Goal: Task Accomplishment & Management: Use online tool/utility

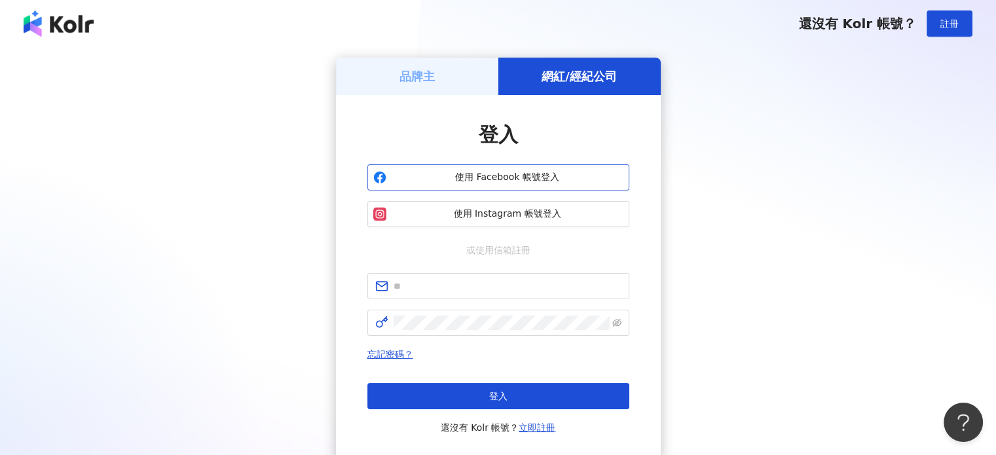
click at [537, 179] on span "使用 Facebook 帳號登入" at bounding box center [508, 177] width 232 height 13
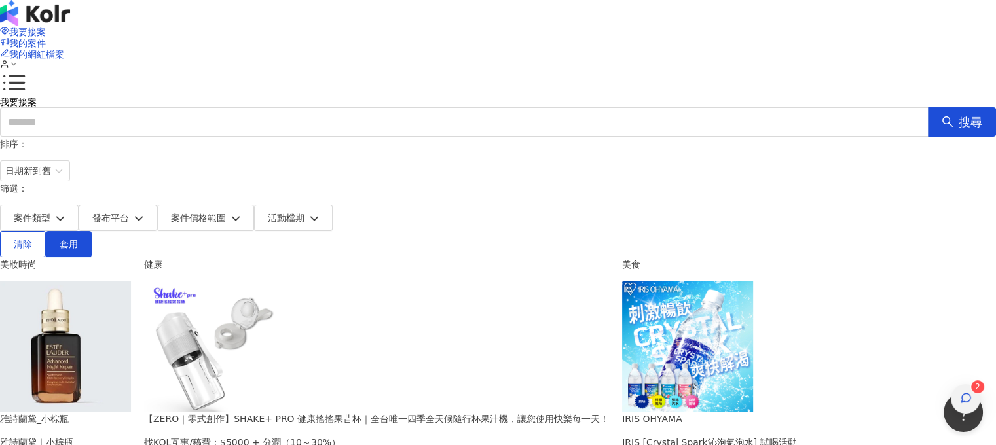
click at [961, 394] on icon "button" at bounding box center [965, 398] width 9 height 9
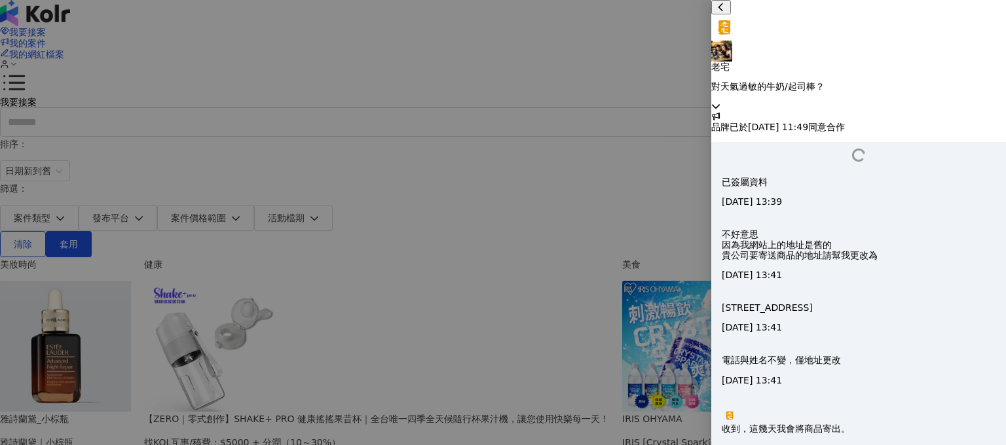
scroll to position [1304, 0]
type textarea "**********"
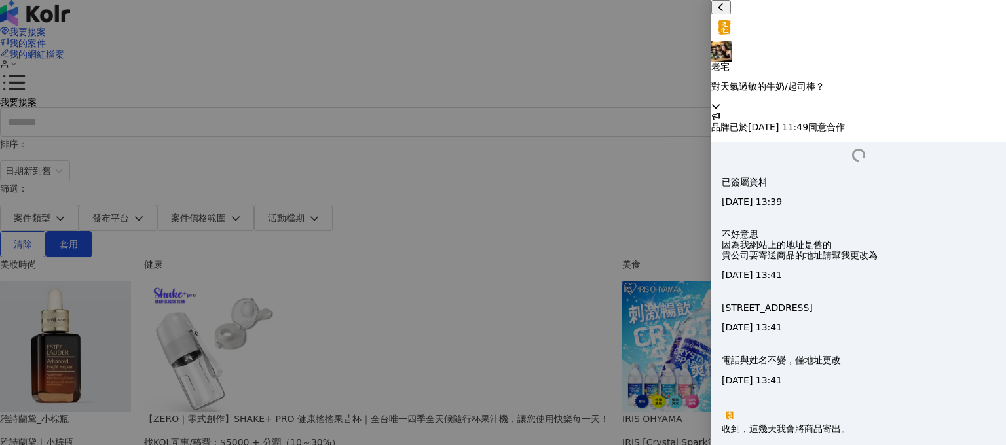
scroll to position [1361, 0]
click at [720, 101] on icon at bounding box center [715, 105] width 9 height 9
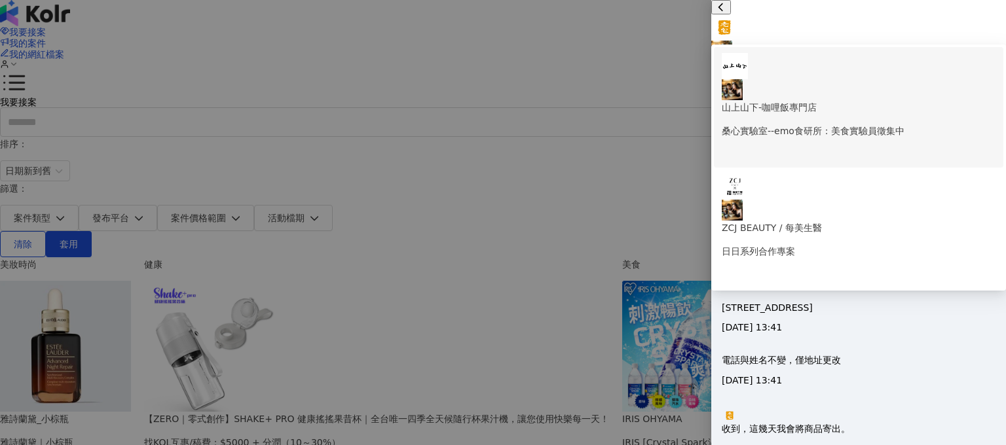
click at [883, 100] on p "山上山下-咖哩飯專門店" at bounding box center [859, 107] width 274 height 14
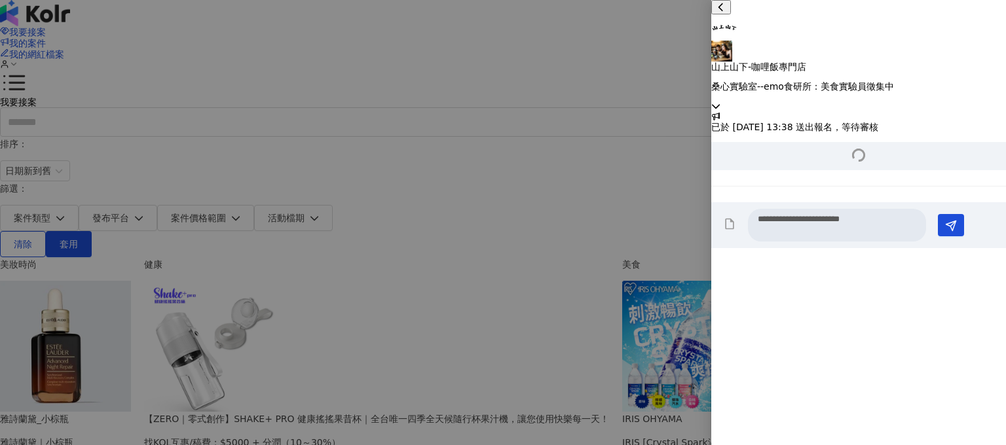
scroll to position [175, 0]
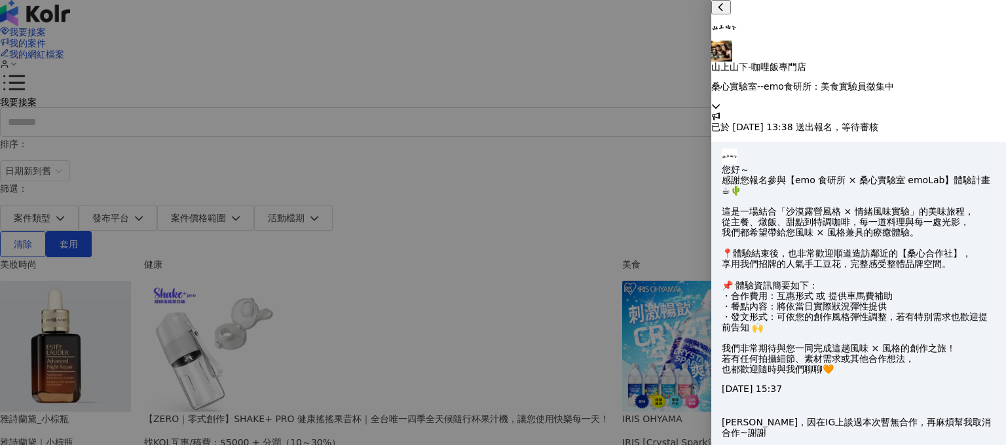
click at [720, 101] on icon at bounding box center [715, 105] width 9 height 9
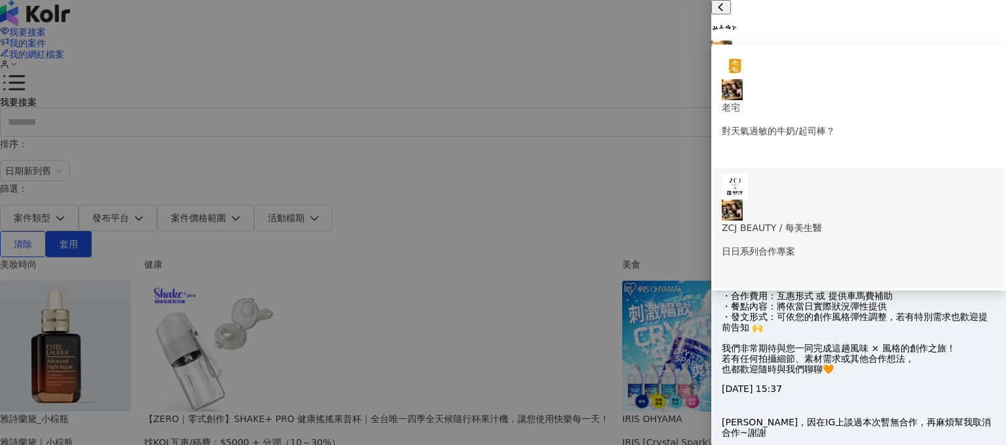
click at [849, 244] on p "日日系列合作專案" at bounding box center [859, 251] width 274 height 14
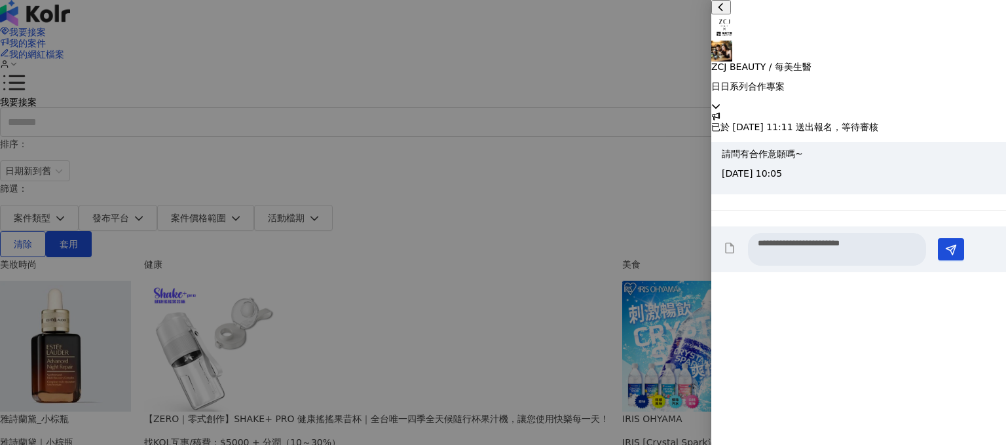
scroll to position [0, 0]
click at [720, 101] on icon at bounding box center [715, 105] width 9 height 9
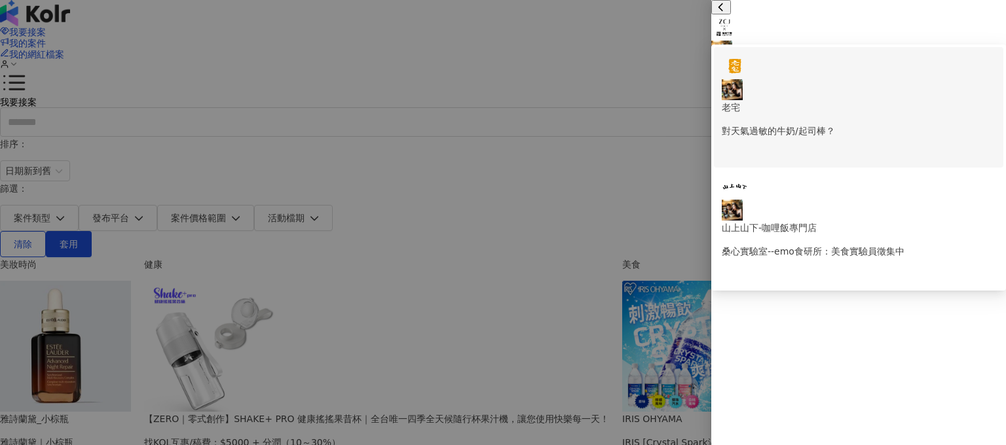
click at [835, 124] on p "對天氣過敏的牛奶/起司棒？" at bounding box center [859, 131] width 274 height 14
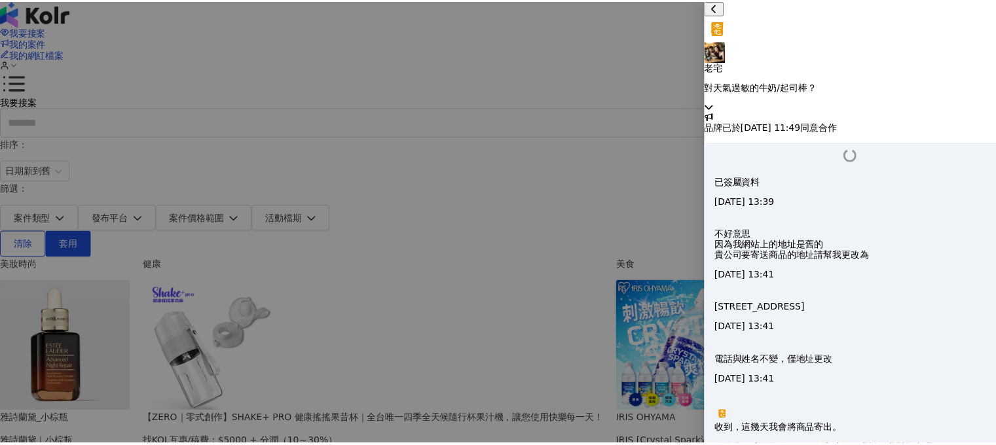
scroll to position [1361, 0]
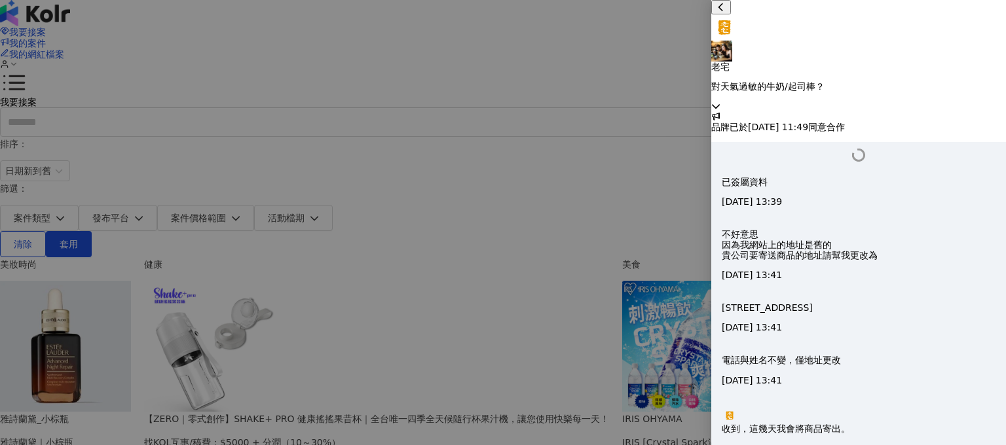
click at [663, 167] on div at bounding box center [503, 222] width 1006 height 445
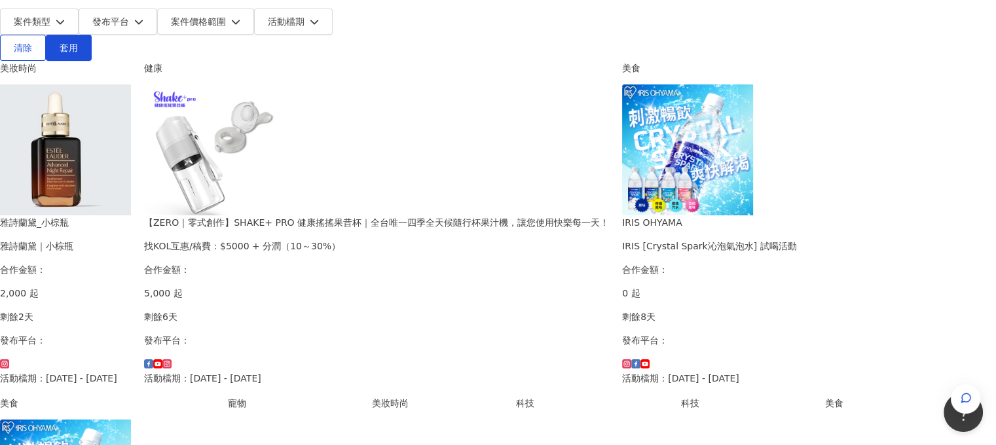
scroll to position [0, 0]
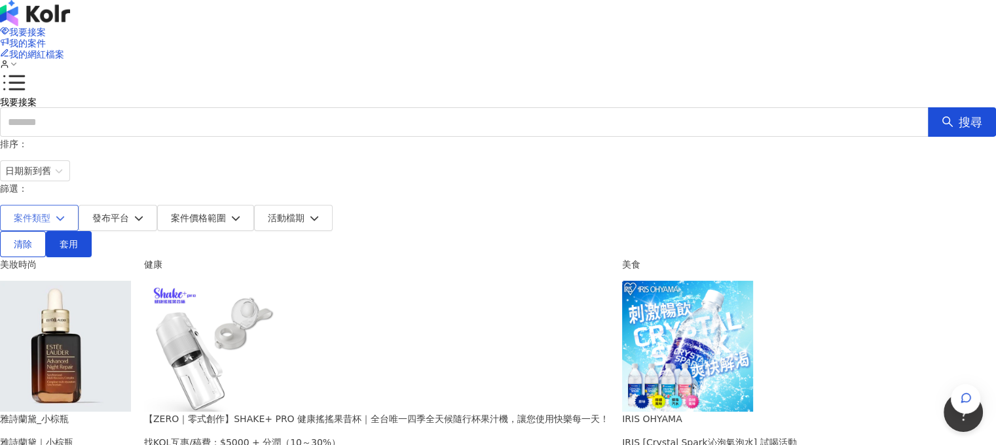
click at [79, 205] on button "案件類型" at bounding box center [39, 218] width 79 height 26
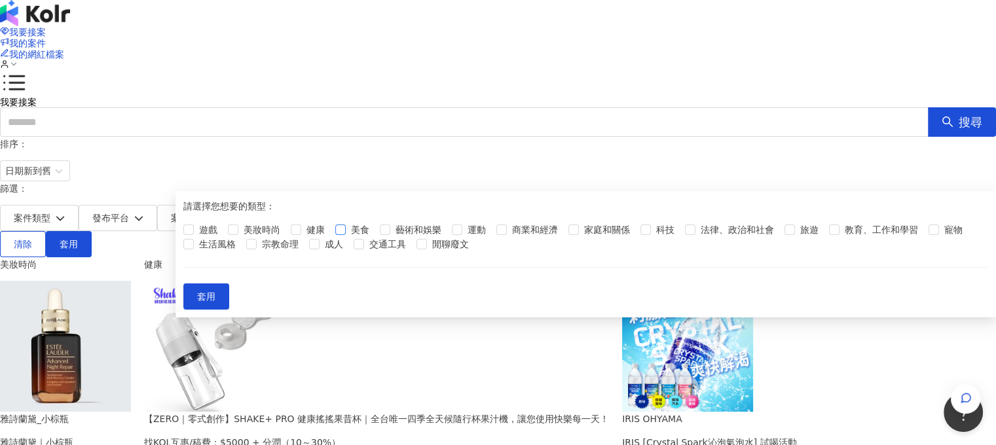
click at [375, 237] on label "美食" at bounding box center [354, 230] width 39 height 14
click at [215, 302] on span "套用" at bounding box center [206, 296] width 18 height 10
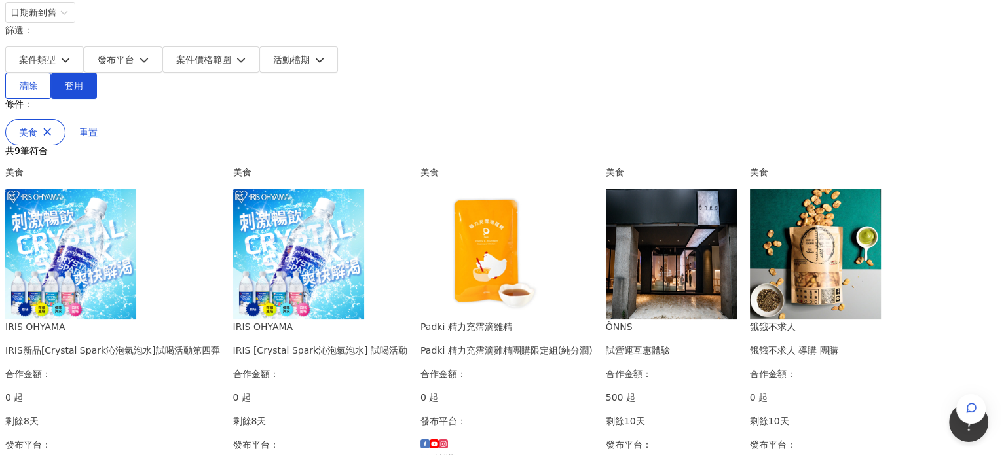
scroll to position [196, 0]
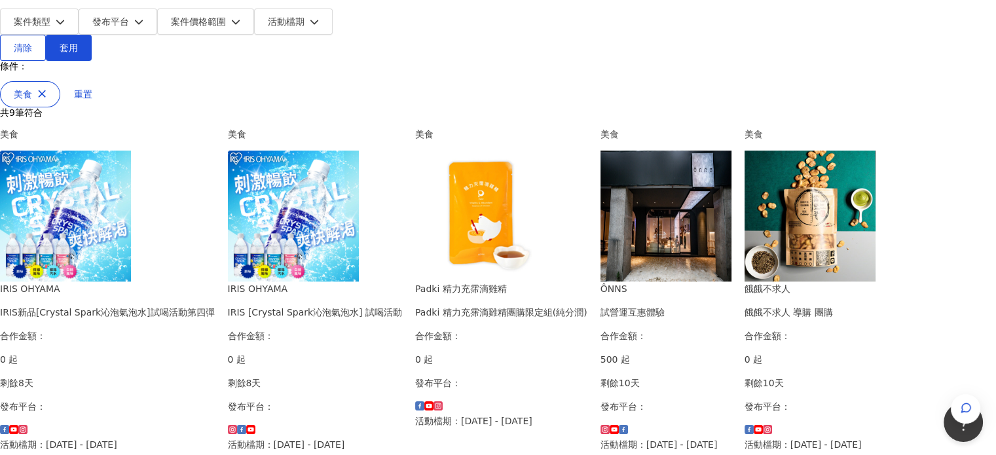
click at [402, 305] on div "IRIS [Crystal Spark沁泡氣泡水] 試喝活動" at bounding box center [315, 312] width 174 height 14
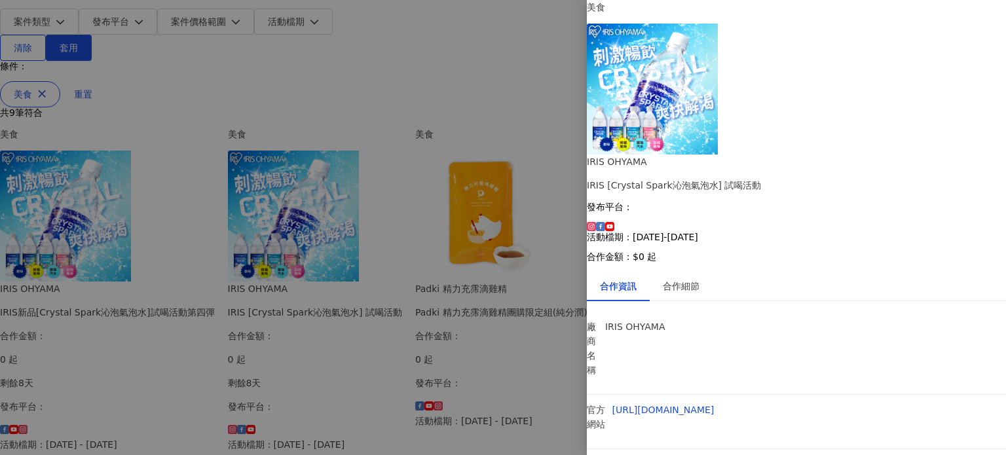
scroll to position [18, 0]
click at [685, 279] on div "合作細節" at bounding box center [681, 286] width 37 height 14
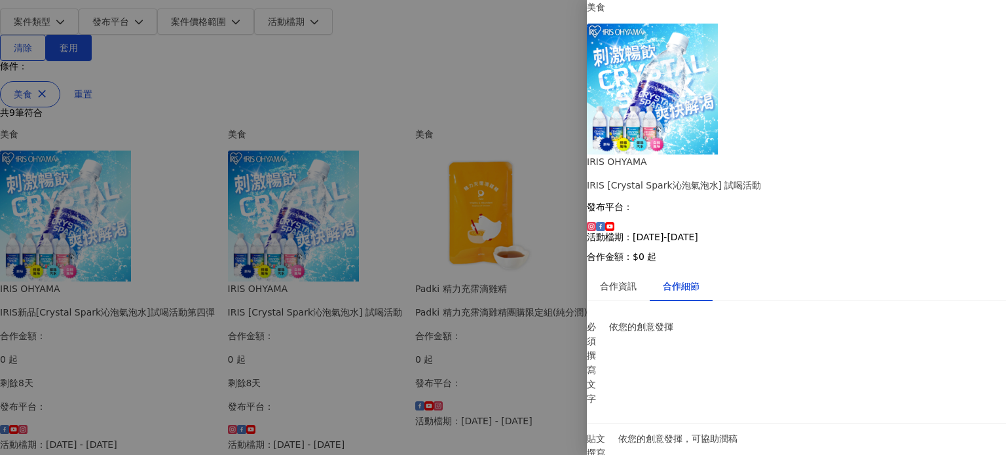
scroll to position [325, 0]
click at [16, 268] on div at bounding box center [503, 227] width 1006 height 455
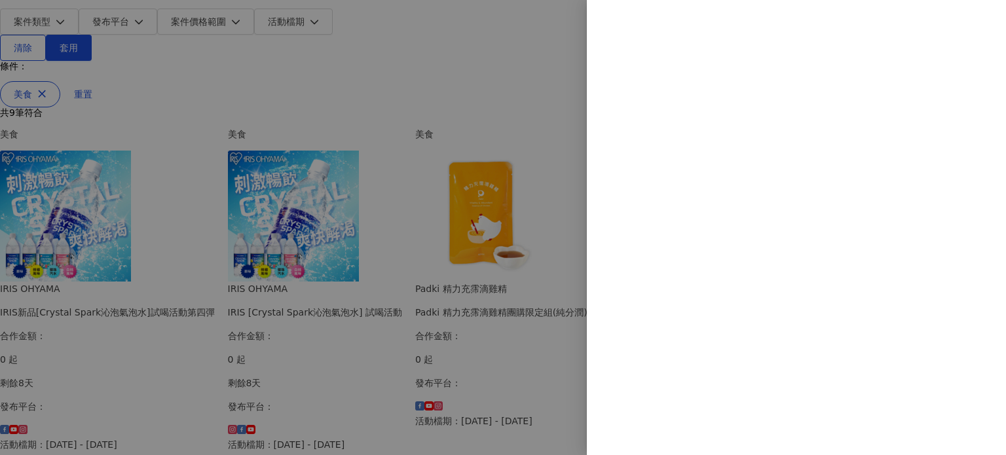
scroll to position [0, 0]
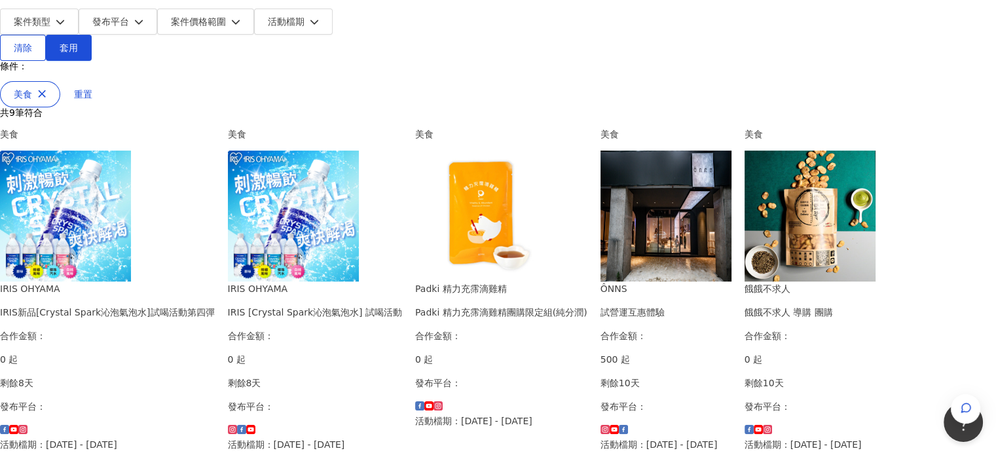
click at [215, 305] on div "IRIS新品[Crystal Spark沁泡氣泡水]試喝活動第四彈" at bounding box center [107, 312] width 215 height 14
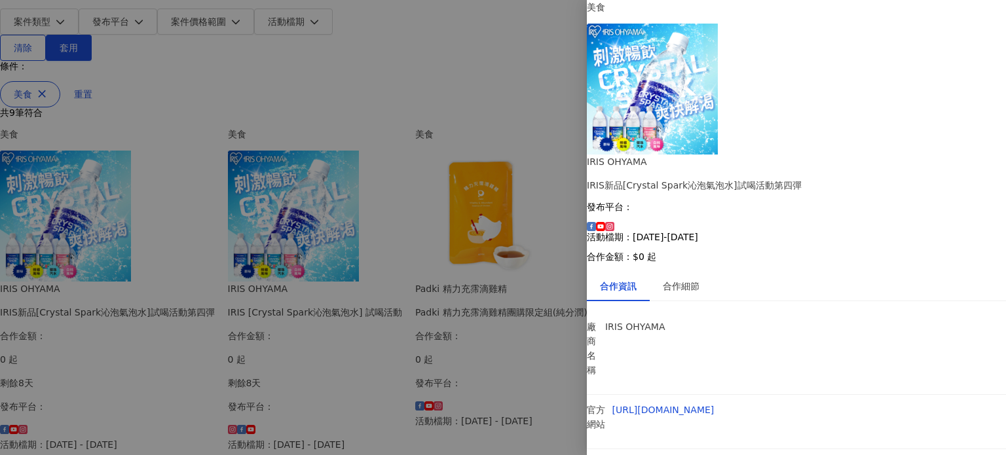
scroll to position [18, 0]
click at [684, 279] on div "合作細節" at bounding box center [681, 286] width 37 height 14
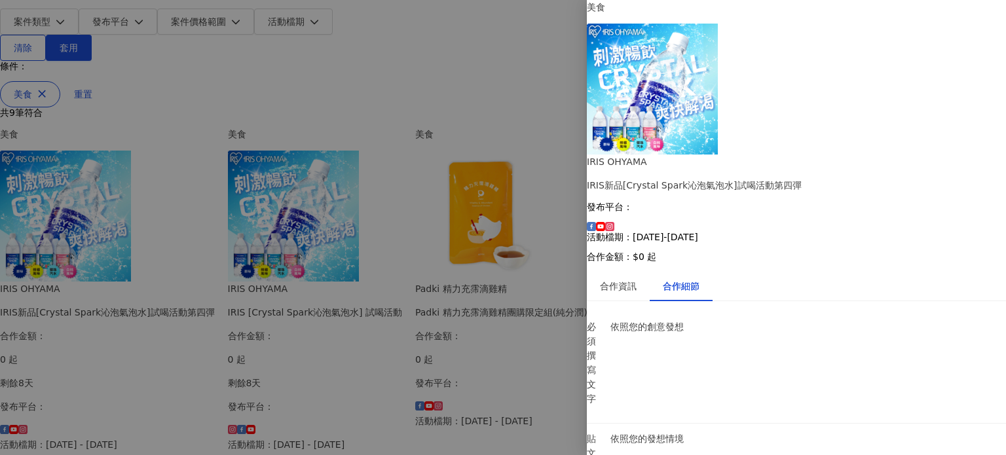
scroll to position [375, 0]
click at [26, 270] on div at bounding box center [503, 227] width 1006 height 455
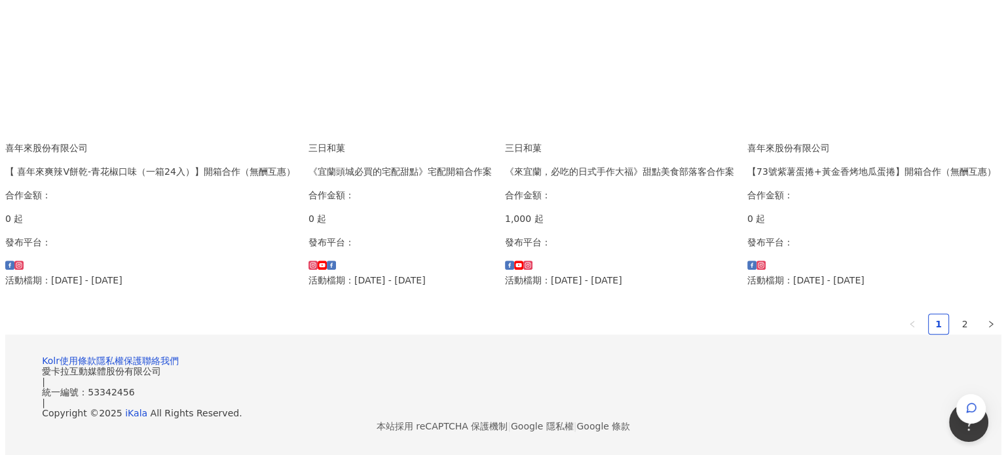
scroll to position [851, 0]
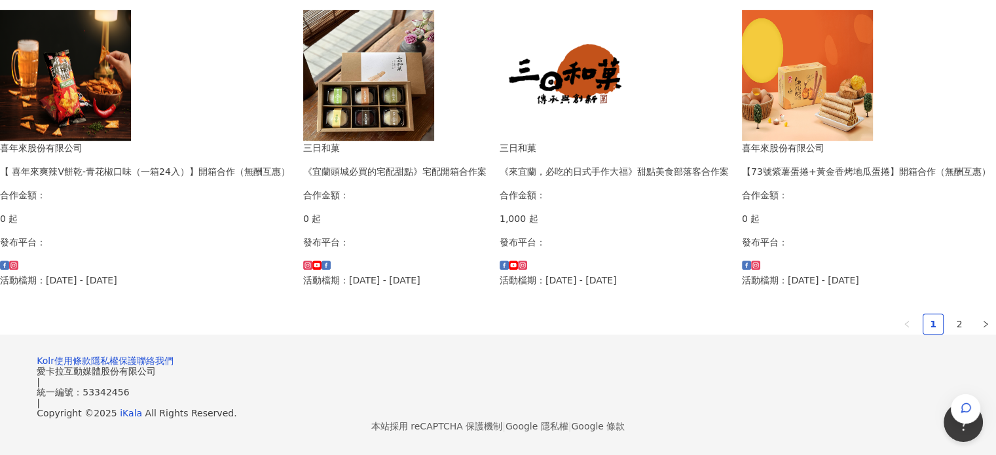
click at [500, 179] on div "《來宜蘭，必吃的日式手作大福》甜點美食部落客合作案" at bounding box center [614, 171] width 229 height 14
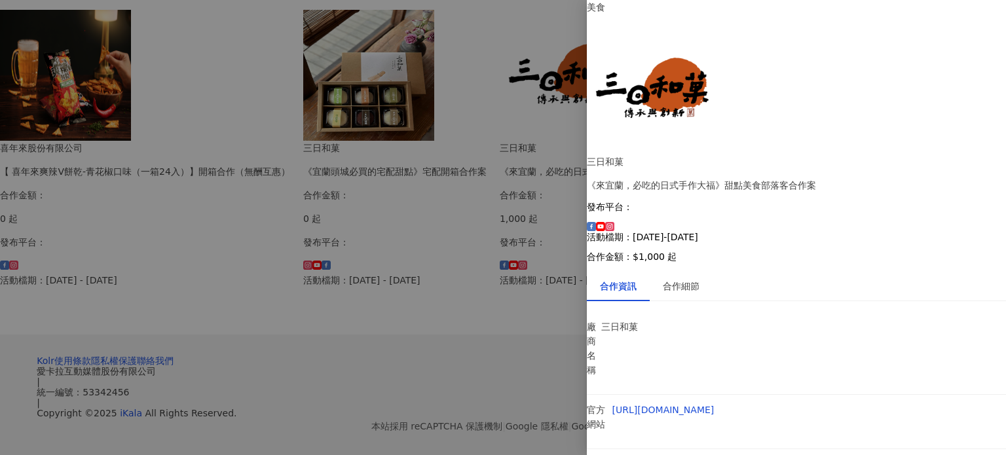
scroll to position [58, 0]
click at [699, 279] on div "合作細節" at bounding box center [681, 286] width 37 height 14
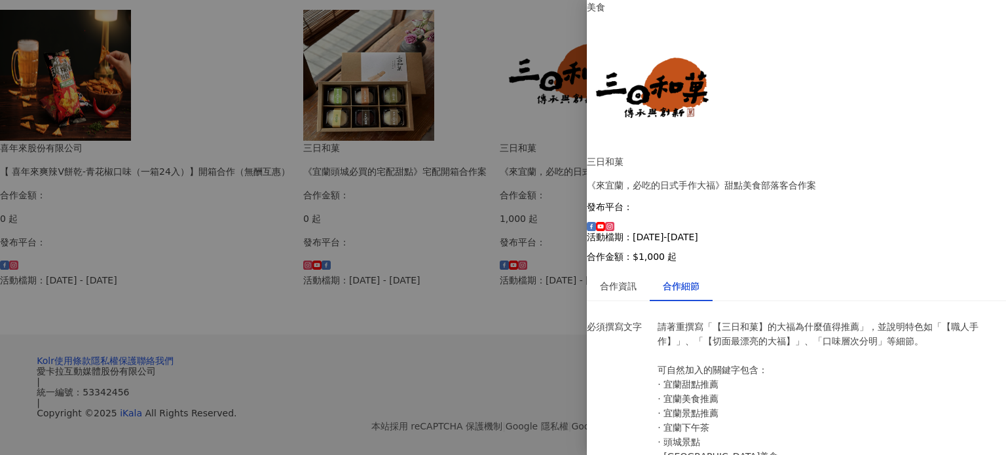
scroll to position [189, 0]
drag, startPoint x: 697, startPoint y: 254, endPoint x: 840, endPoint y: 281, distance: 145.2
click at [102, 286] on div at bounding box center [503, 227] width 1006 height 455
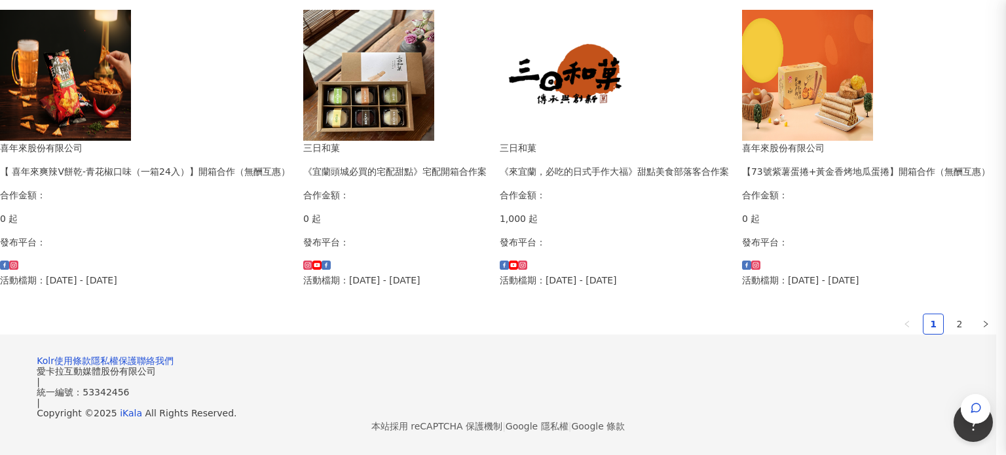
scroll to position [0, 0]
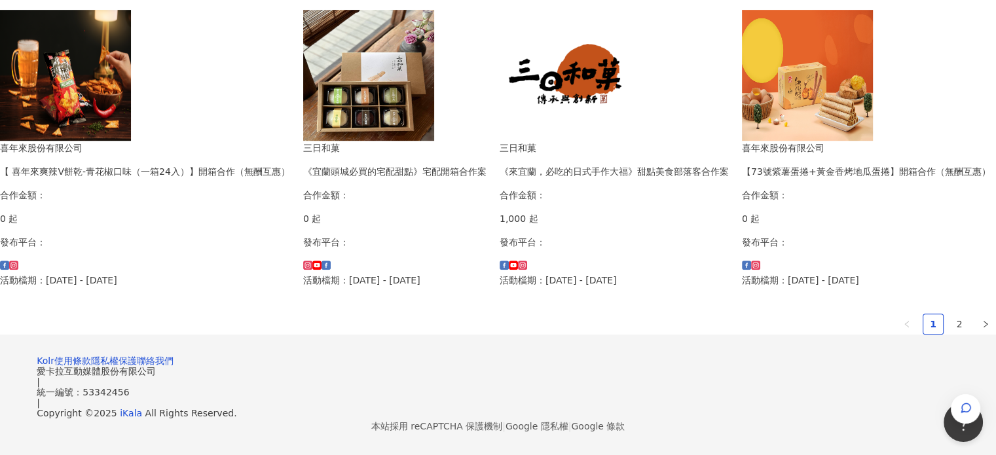
click at [303, 179] on div "《宜蘭頭城必買的宅配甜點》宅配開箱合作案" at bounding box center [394, 171] width 183 height 14
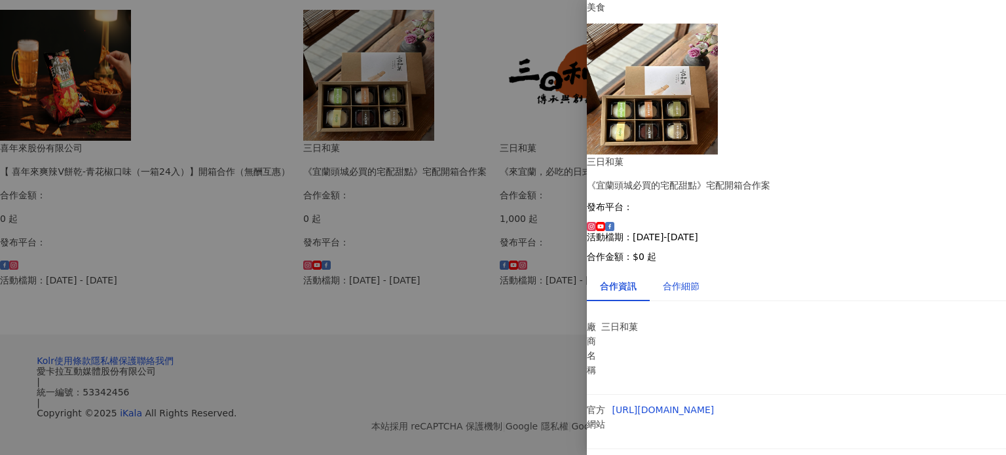
click at [696, 279] on div "合作細節" at bounding box center [681, 286] width 37 height 14
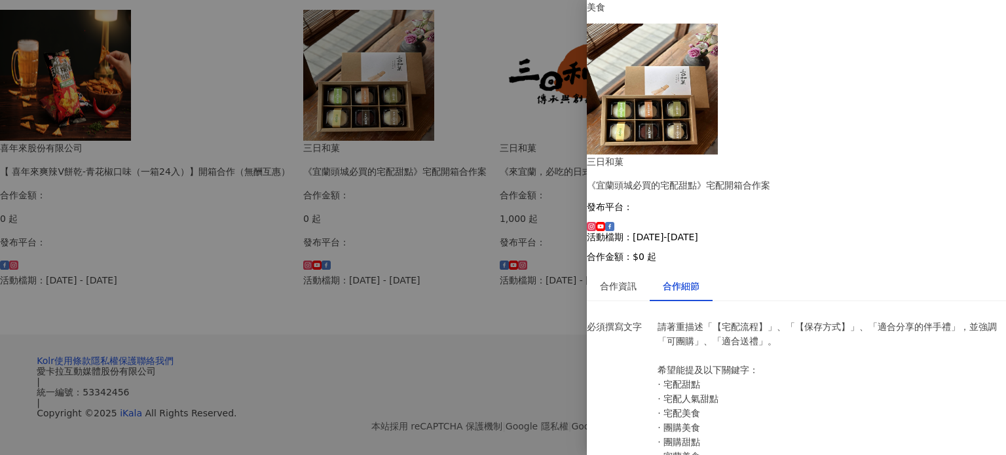
scroll to position [449, 0]
drag, startPoint x: 715, startPoint y: 217, endPoint x: 750, endPoint y: 234, distance: 38.9
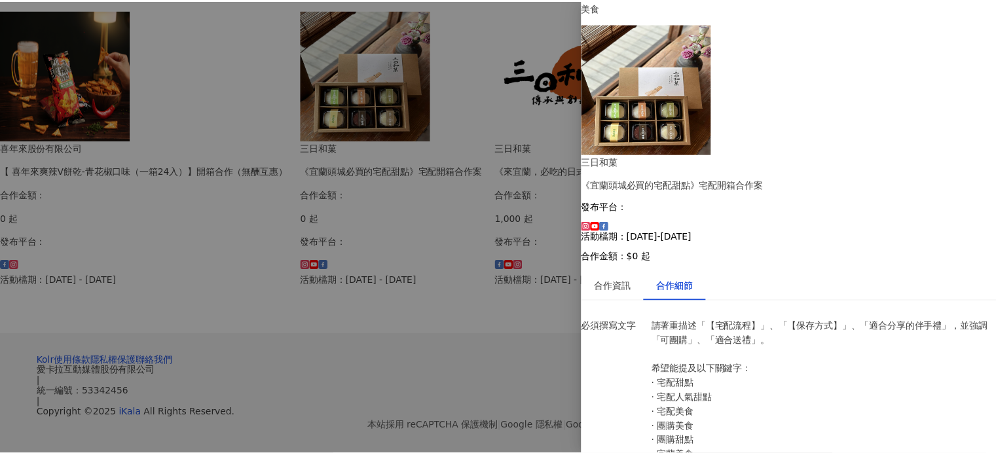
scroll to position [0, 0]
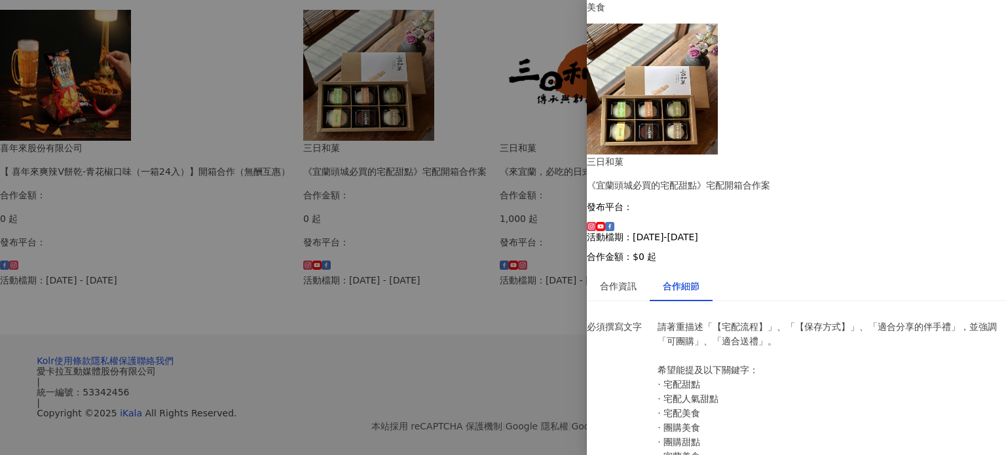
click at [20, 229] on div at bounding box center [503, 227] width 1006 height 455
